Goal: Find specific page/section: Find specific page/section

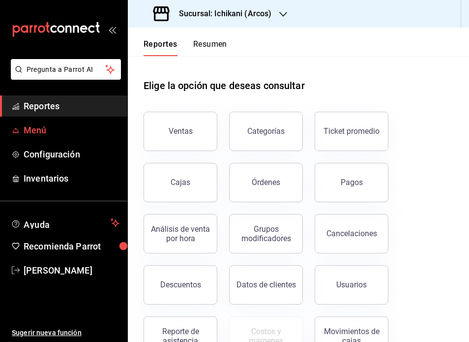
click at [47, 133] on span "Menú" at bounding box center [72, 129] width 96 height 13
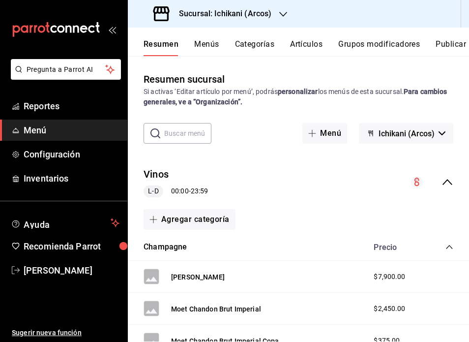
click at [448, 184] on icon "collapse-menu-row" at bounding box center [448, 182] width 12 height 12
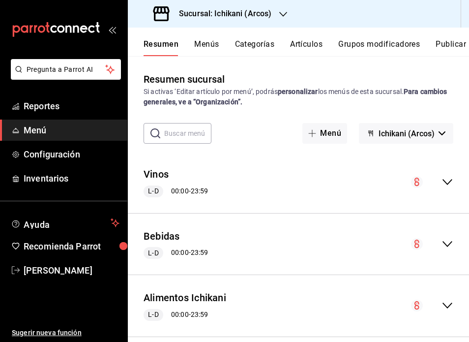
click at [448, 184] on icon "collapse-menu-row" at bounding box center [448, 182] width 10 height 6
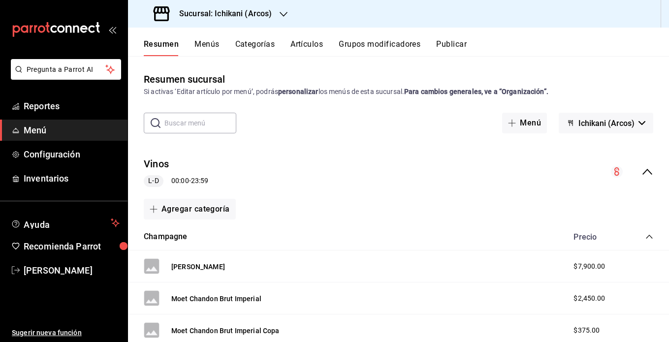
click at [643, 172] on icon "collapse-menu-row" at bounding box center [647, 172] width 12 height 12
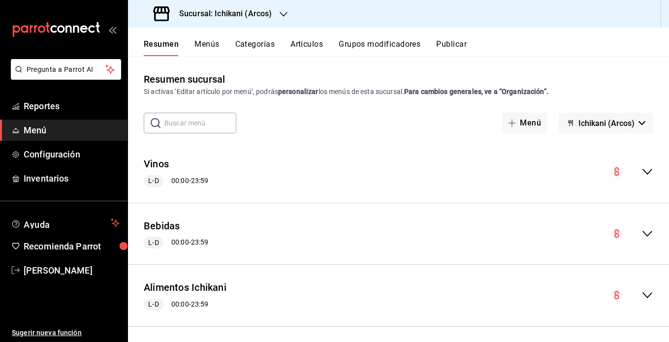
click at [643, 122] on button "Ichikani (Arcos)" at bounding box center [605, 123] width 94 height 21
click at [641, 121] on div at bounding box center [334, 171] width 669 height 342
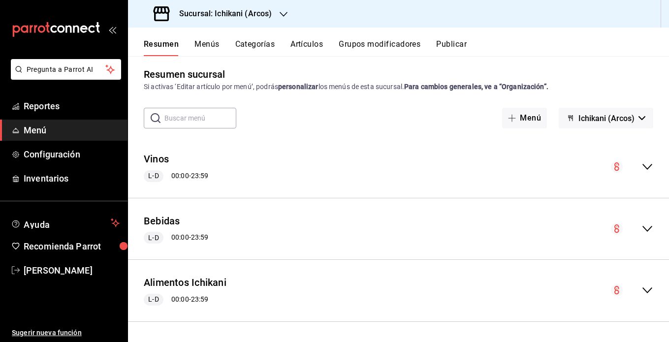
click at [203, 112] on input "text" at bounding box center [200, 118] width 72 height 20
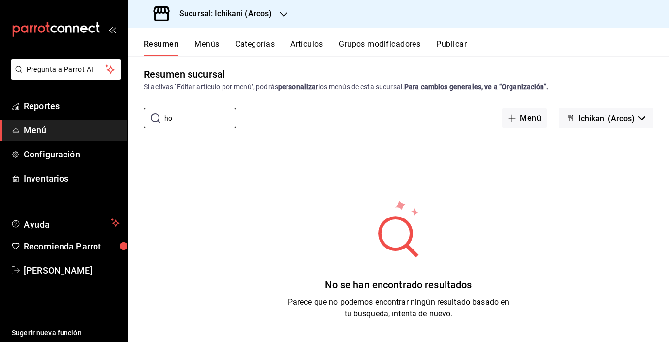
type input "h"
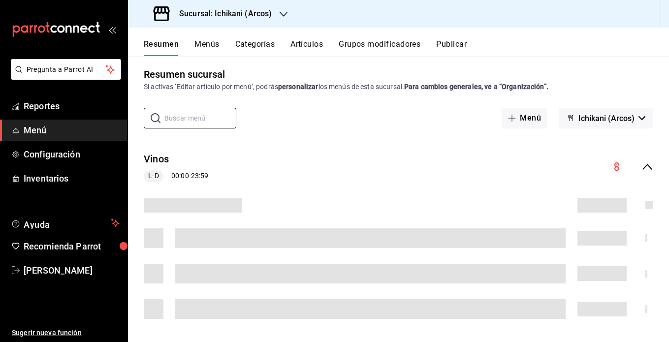
click at [279, 17] on icon "button" at bounding box center [283, 14] width 8 height 8
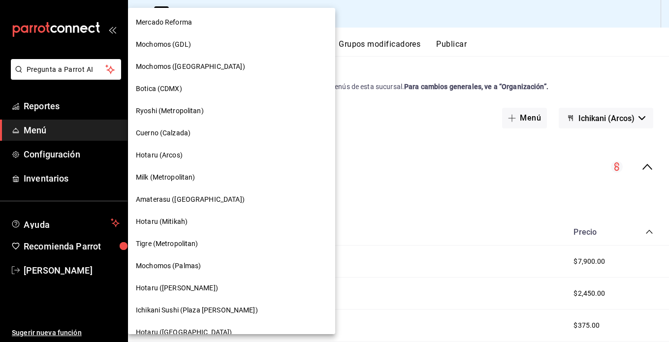
scroll to position [90, 0]
click at [165, 288] on span "Hotaru ([PERSON_NAME])" at bounding box center [177, 287] width 82 height 10
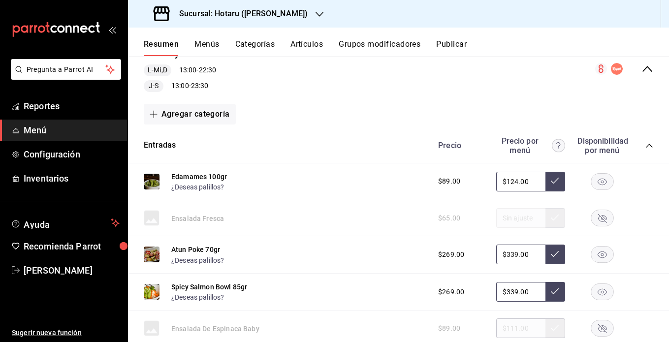
scroll to position [105, 0]
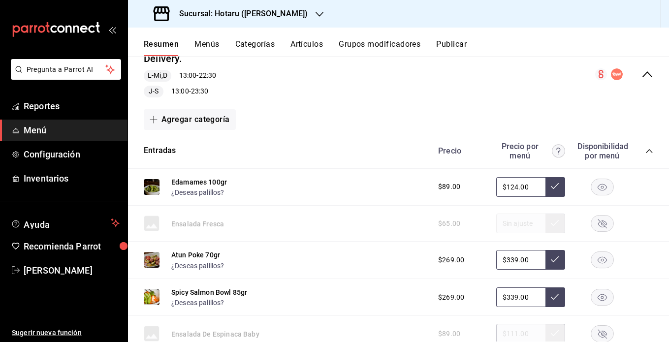
click at [641, 75] on icon "collapse-menu-row" at bounding box center [647, 74] width 12 height 12
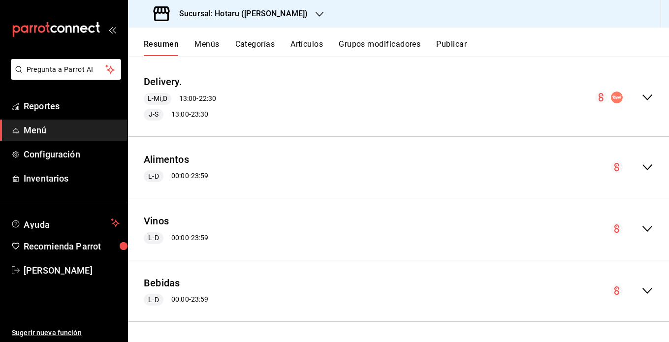
scroll to position [82, 0]
click at [643, 95] on icon "collapse-menu-row" at bounding box center [647, 98] width 12 height 12
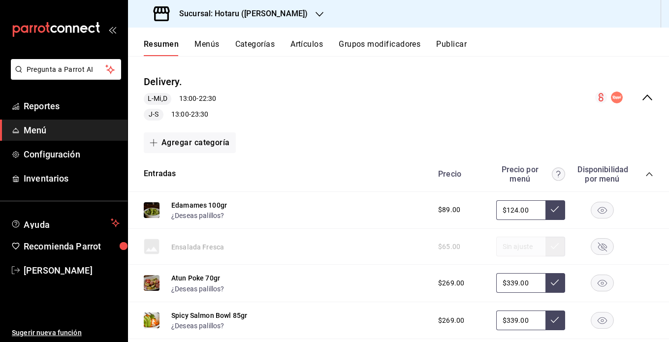
scroll to position [105, 0]
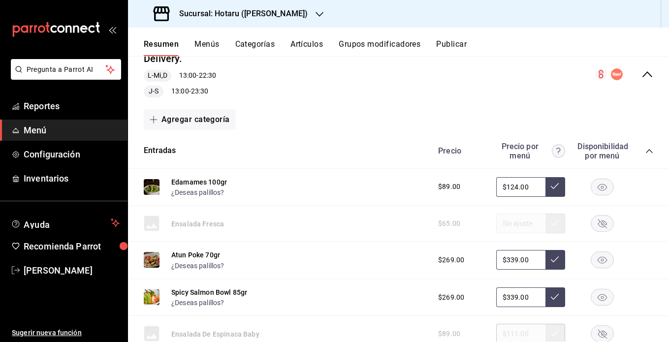
click at [613, 74] on circle "collapse-menu-row" at bounding box center [617, 74] width 12 height 12
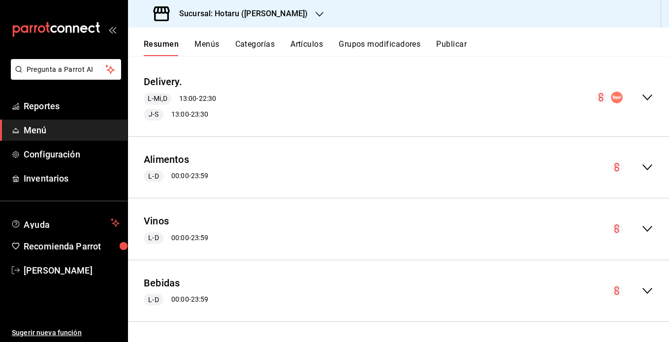
scroll to position [82, 0]
click at [642, 98] on icon "collapse-menu-row" at bounding box center [647, 98] width 12 height 12
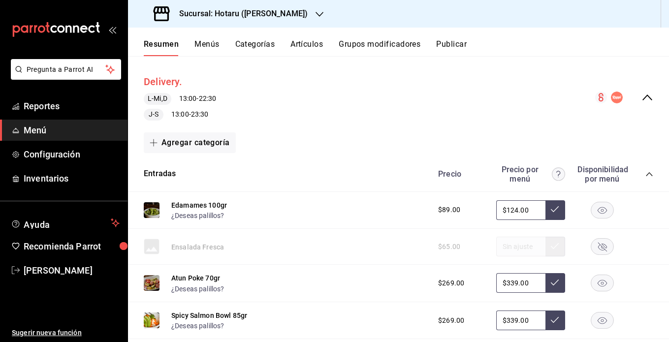
scroll to position [105, 0]
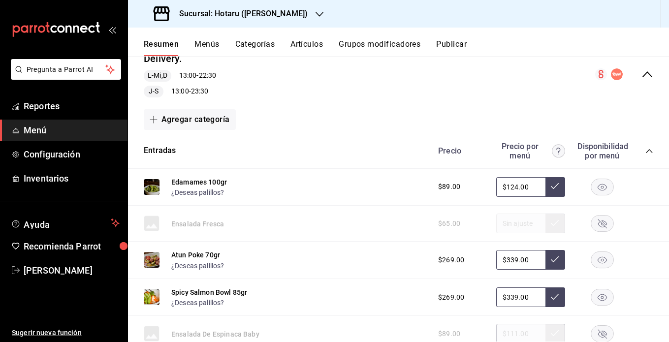
click at [209, 41] on button "Menús" at bounding box center [206, 47] width 25 height 17
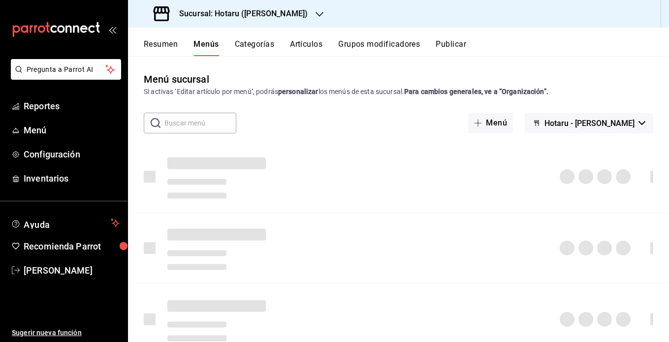
click at [643, 121] on button "Hotaru - [PERSON_NAME]" at bounding box center [588, 123] width 128 height 21
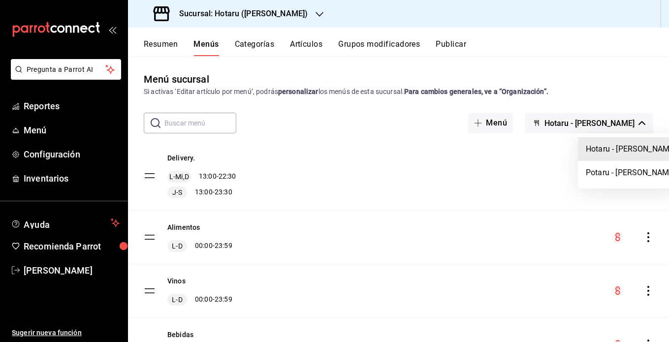
click at [643, 122] on div at bounding box center [334, 171] width 669 height 342
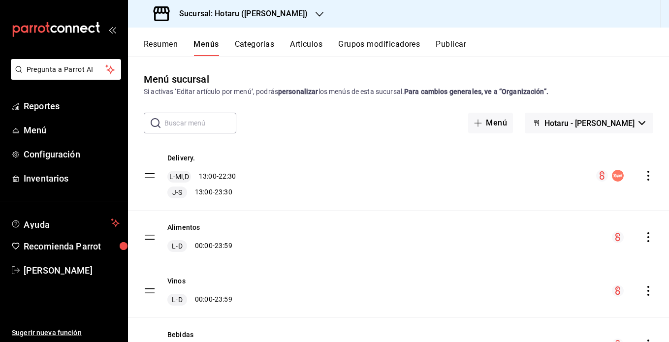
click at [643, 172] on icon "actions" at bounding box center [648, 176] width 10 height 10
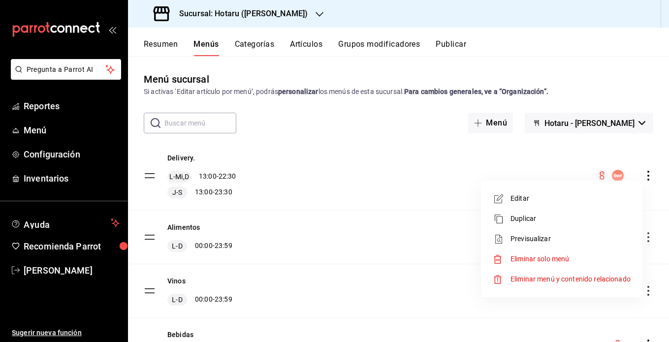
click at [643, 172] on div at bounding box center [334, 171] width 669 height 342
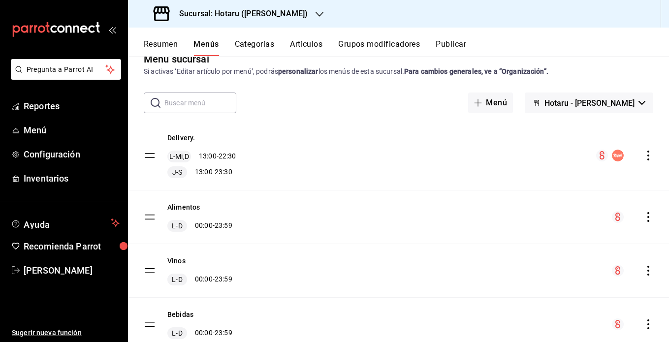
scroll to position [17, 0]
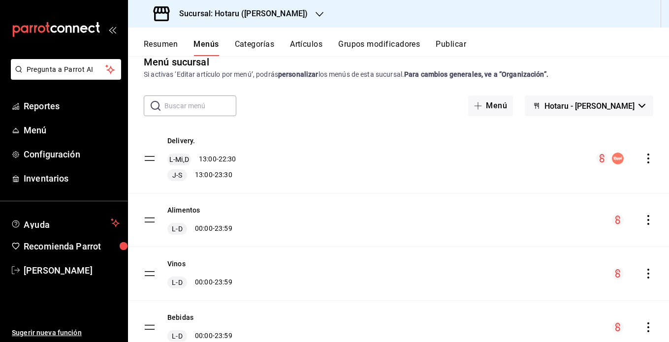
click at [643, 219] on icon "actions" at bounding box center [648, 220] width 10 height 10
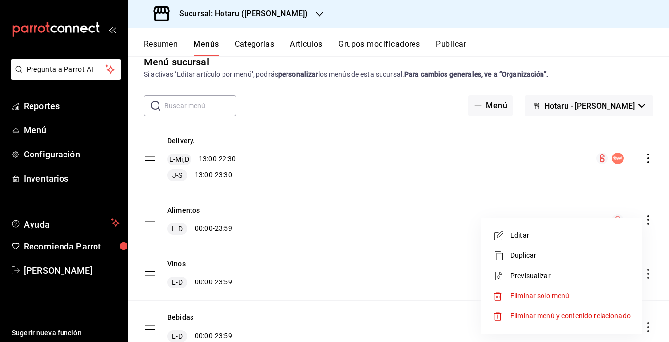
click at [556, 201] on div at bounding box center [334, 171] width 669 height 342
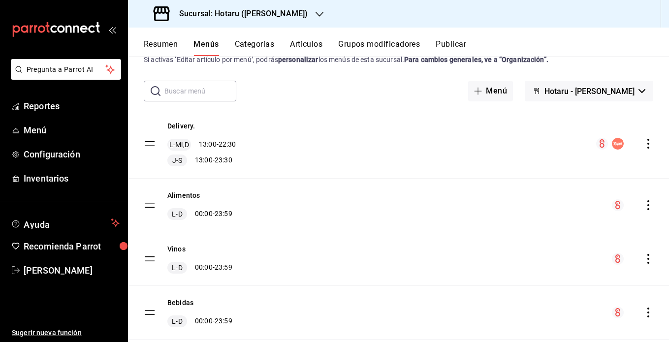
scroll to position [7, 0]
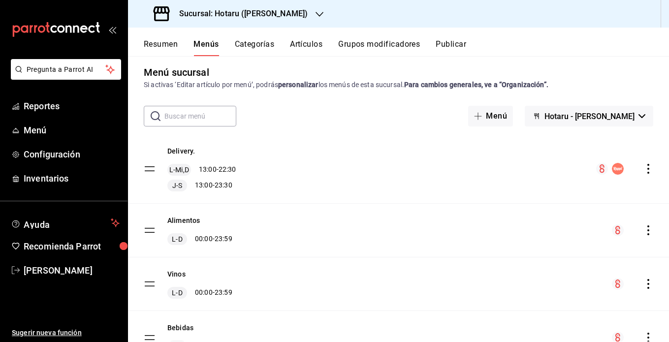
click at [161, 48] on button "Resumen" at bounding box center [161, 47] width 34 height 17
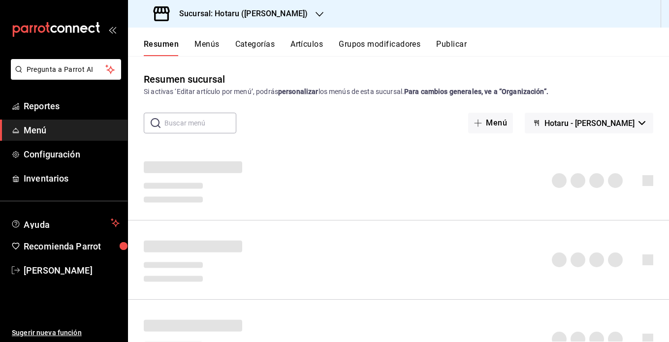
click at [236, 10] on h3 "Sucursal: Hotaru ([PERSON_NAME])" at bounding box center [239, 14] width 136 height 12
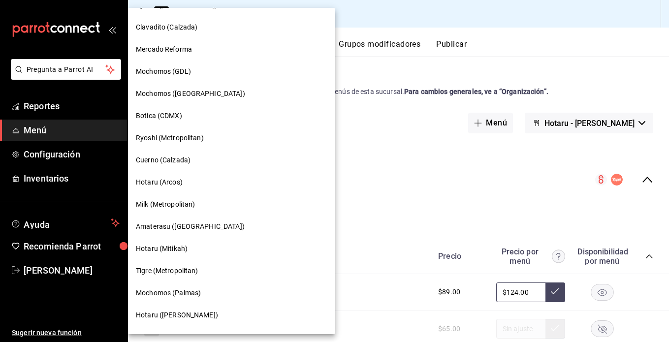
scroll to position [67, 0]
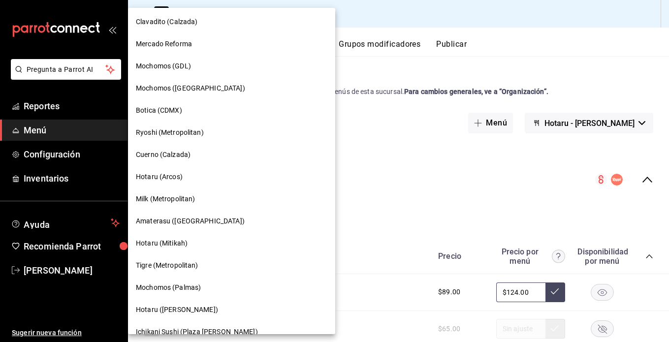
click at [192, 263] on span "Tigre (Metropolitan)" at bounding box center [167, 265] width 62 height 10
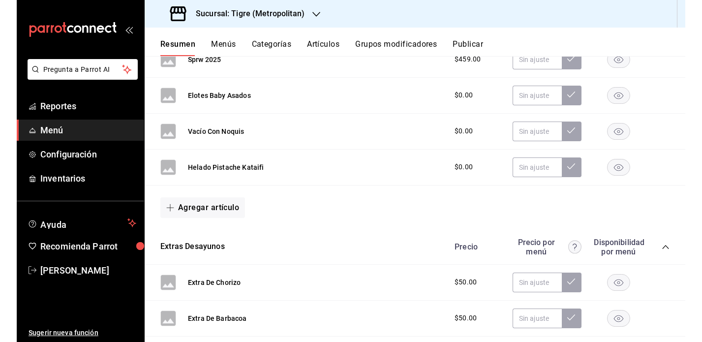
scroll to position [220, 0]
